Goal: Task Accomplishment & Management: Manage account settings

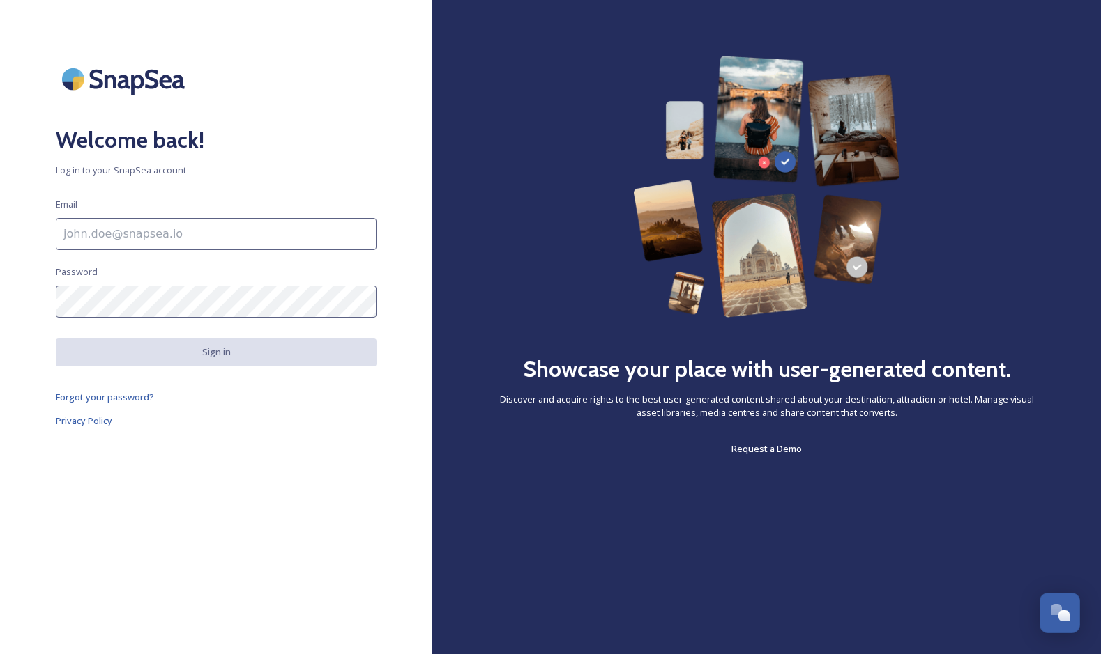
click at [183, 233] on input at bounding box center [216, 234] width 321 height 32
type input "[PERSON_NAME][EMAIL_ADDRESS][DOMAIN_NAME]"
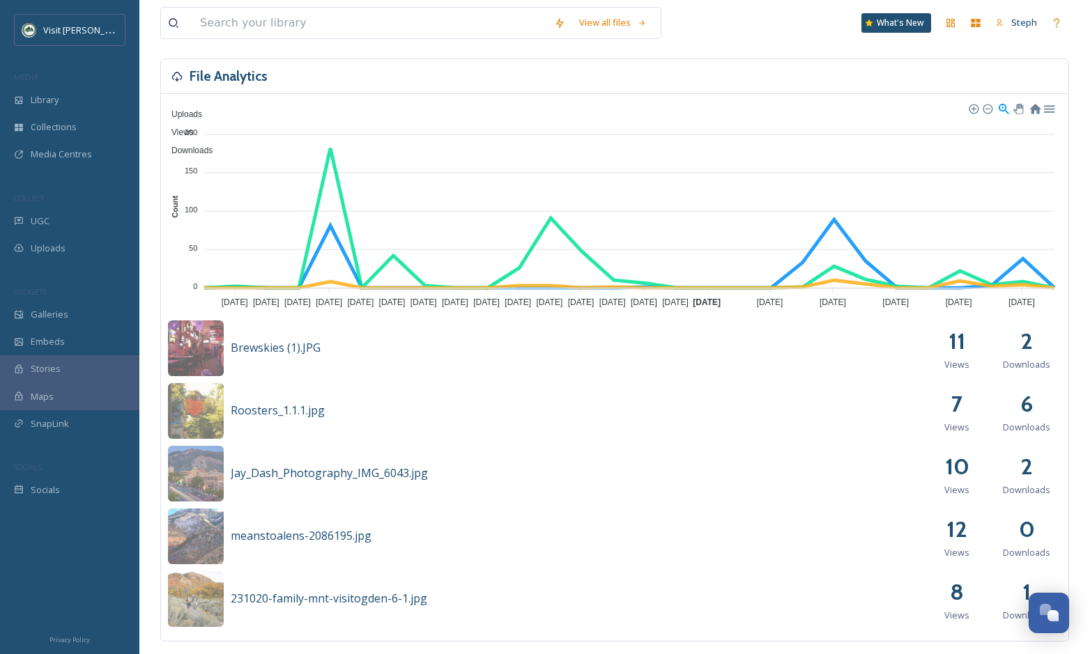
scroll to position [418, 0]
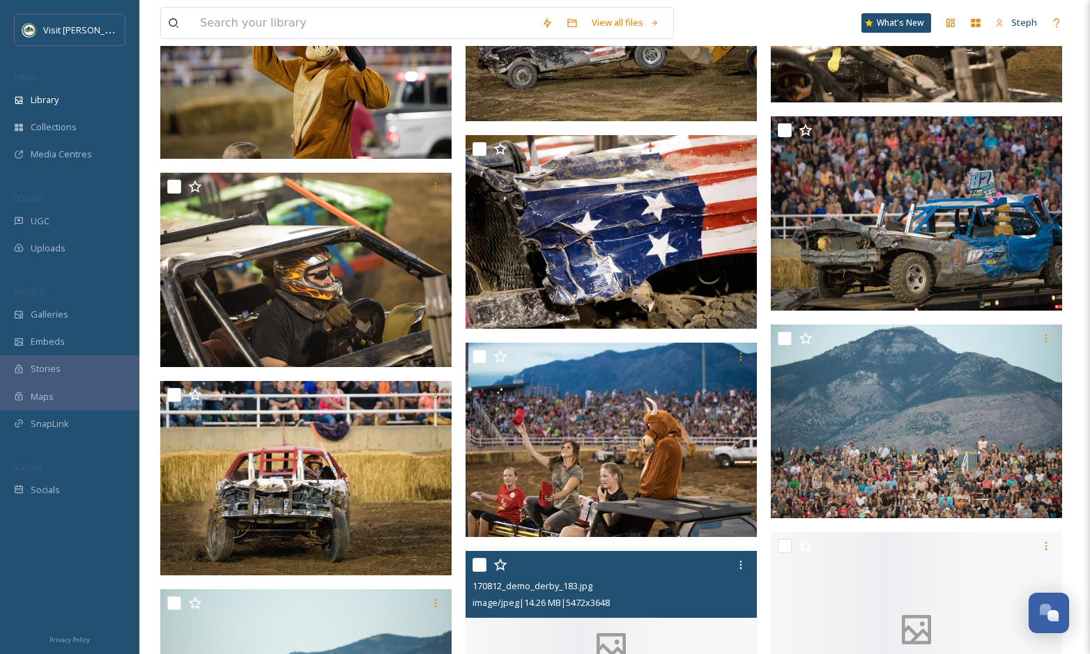
scroll to position [11361, 0]
